Goal: Task Accomplishment & Management: Manage account settings

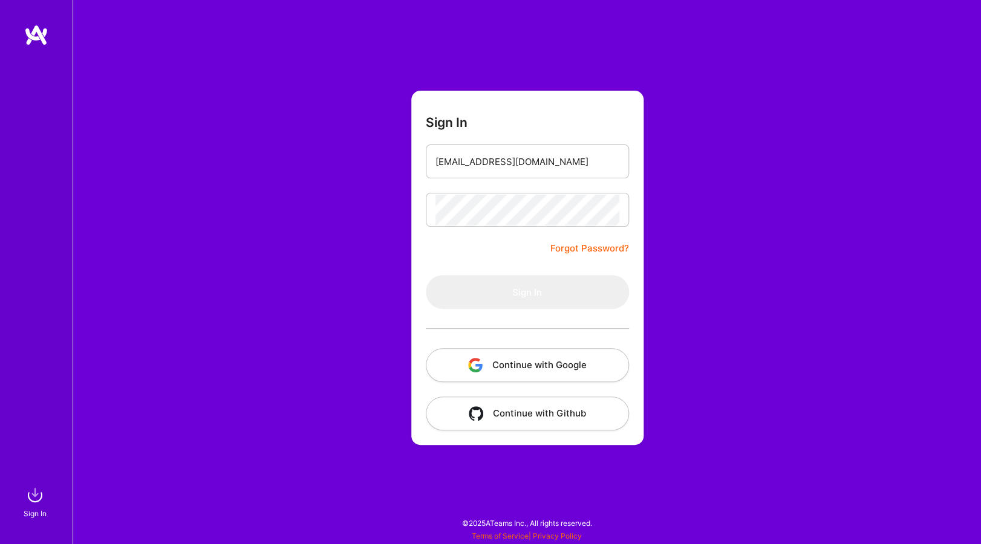
click at [43, 27] on img at bounding box center [36, 35] width 24 height 22
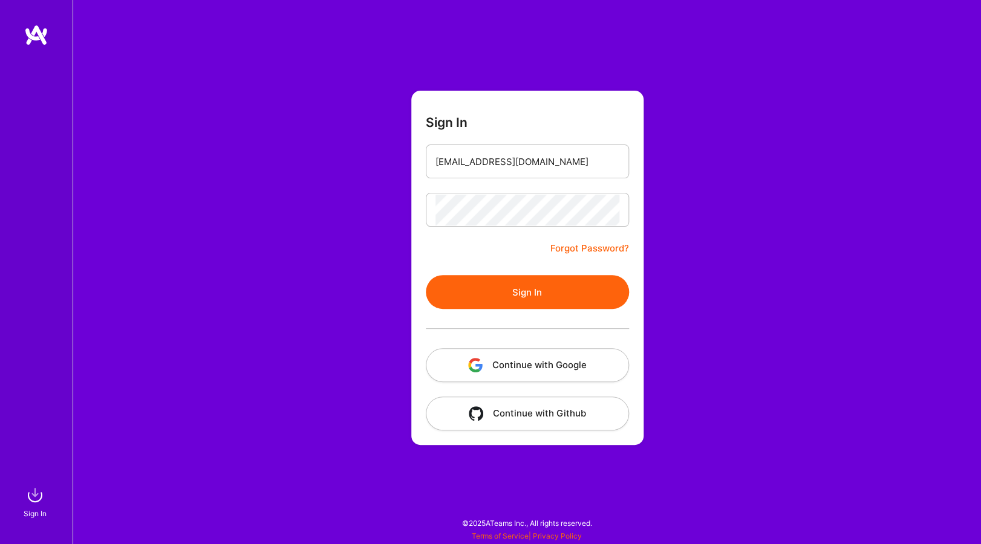
click at [524, 298] on button "Sign In" at bounding box center [527, 292] width 203 height 34
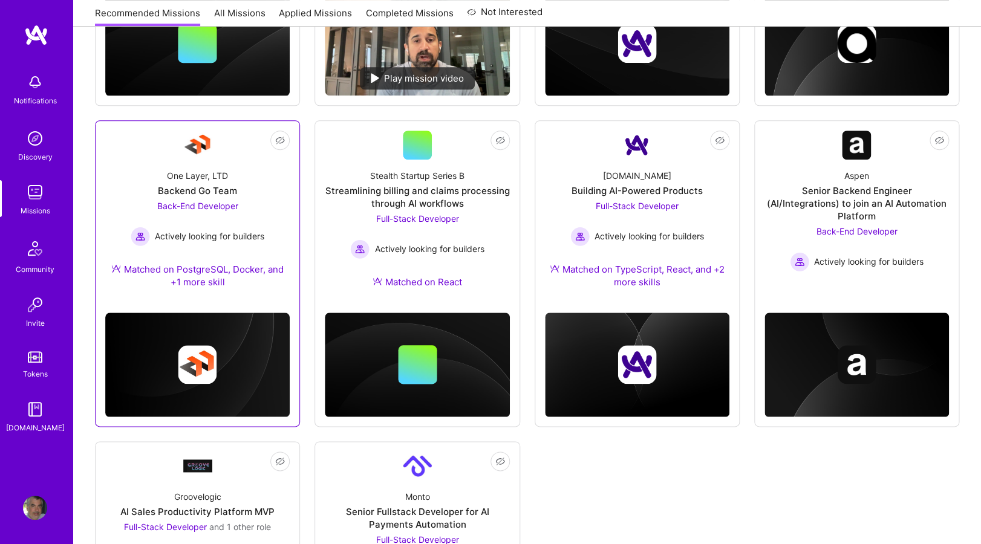
scroll to position [322, 0]
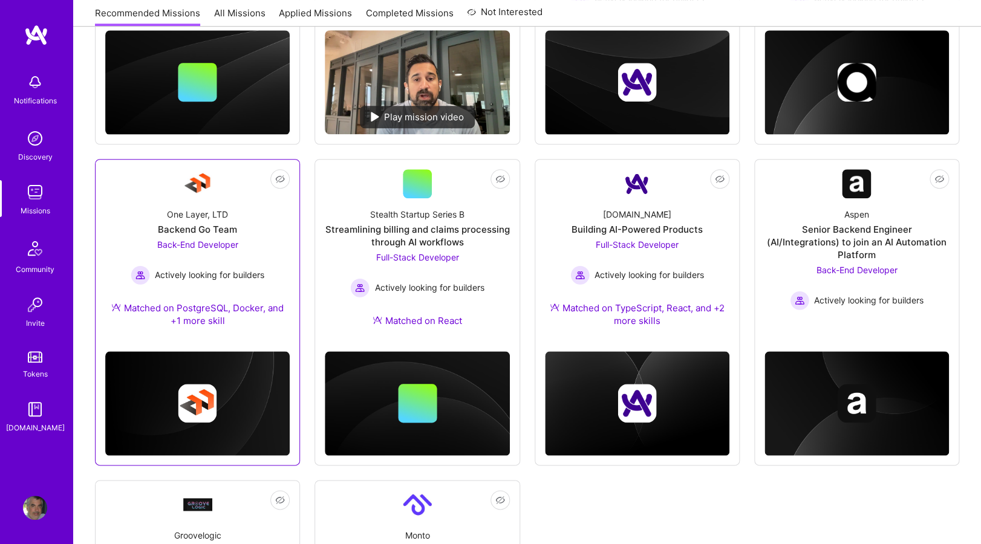
click at [115, 209] on div "One Layer, LTD Backend Go Team Back-End Developer Actively looking for builders…" at bounding box center [197, 269] width 184 height 143
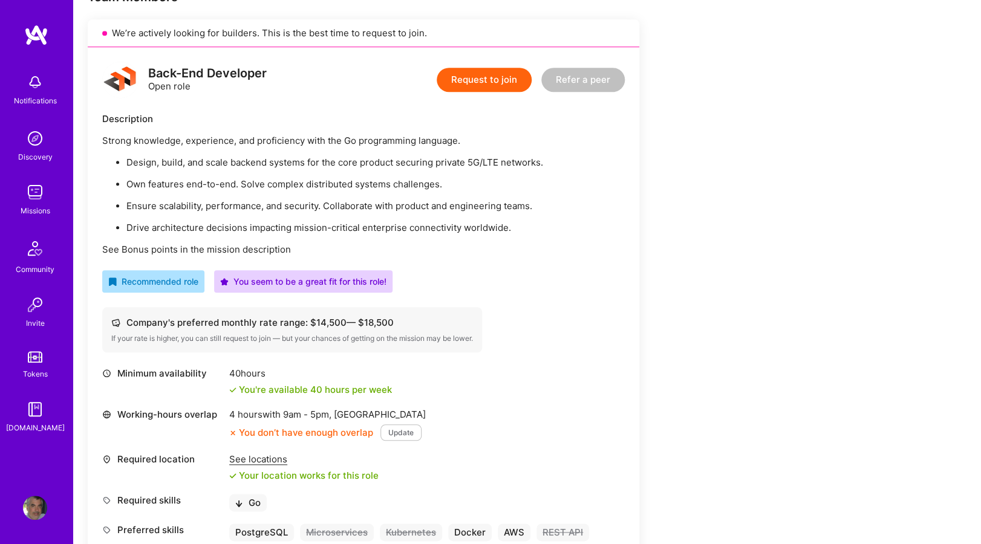
scroll to position [275, 0]
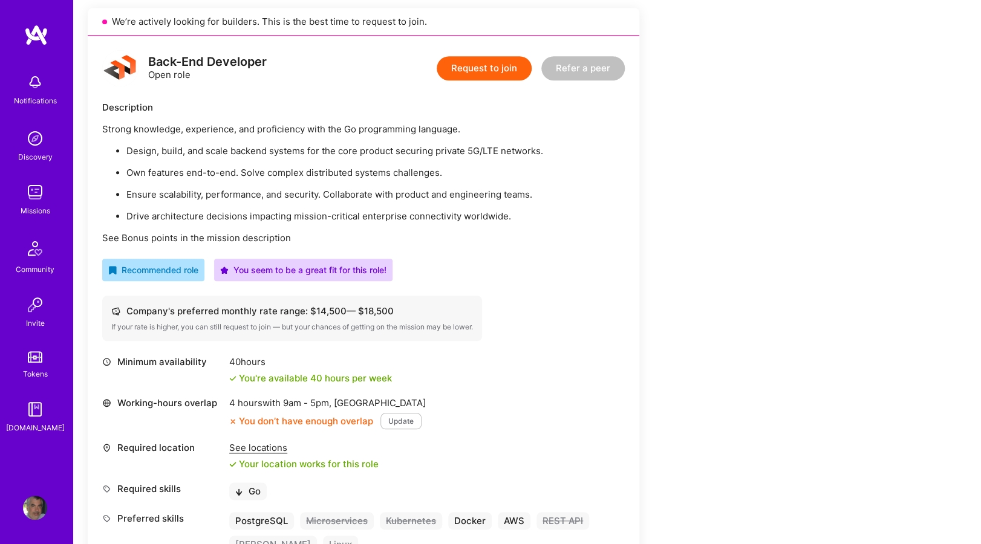
click at [36, 39] on img at bounding box center [36, 35] width 24 height 22
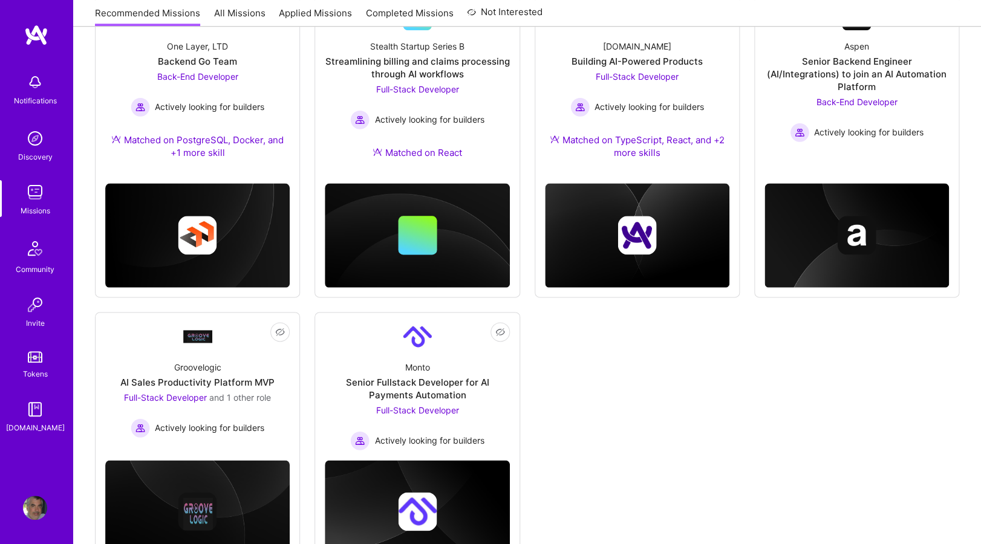
scroll to position [548, 0]
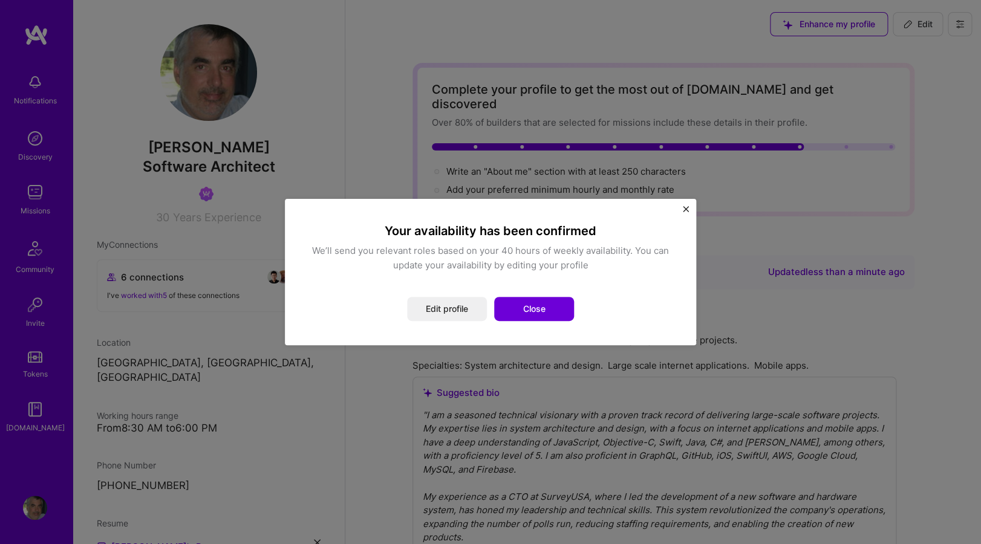
click at [541, 310] on button "Close" at bounding box center [534, 309] width 80 height 24
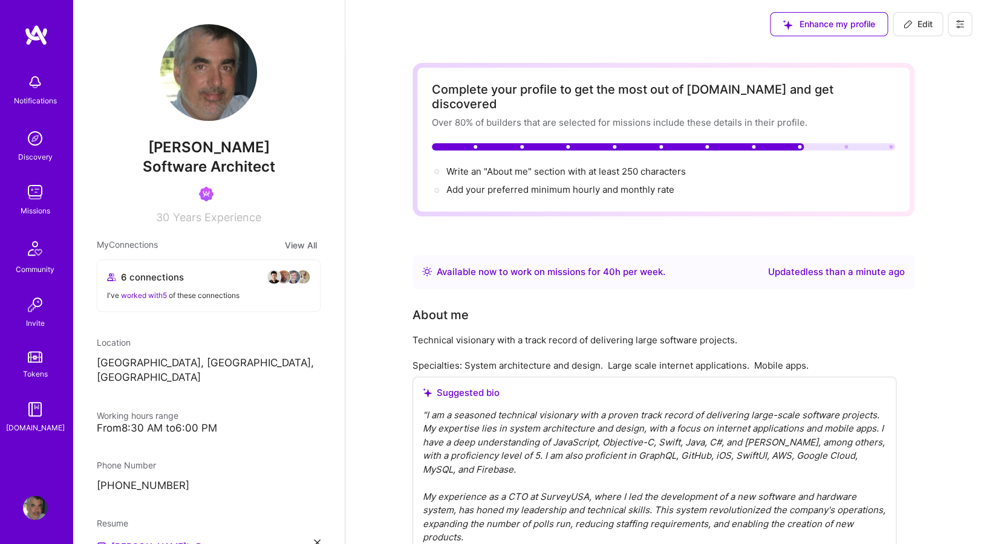
click at [30, 38] on img at bounding box center [36, 35] width 24 height 22
